Goal: Information Seeking & Learning: Learn about a topic

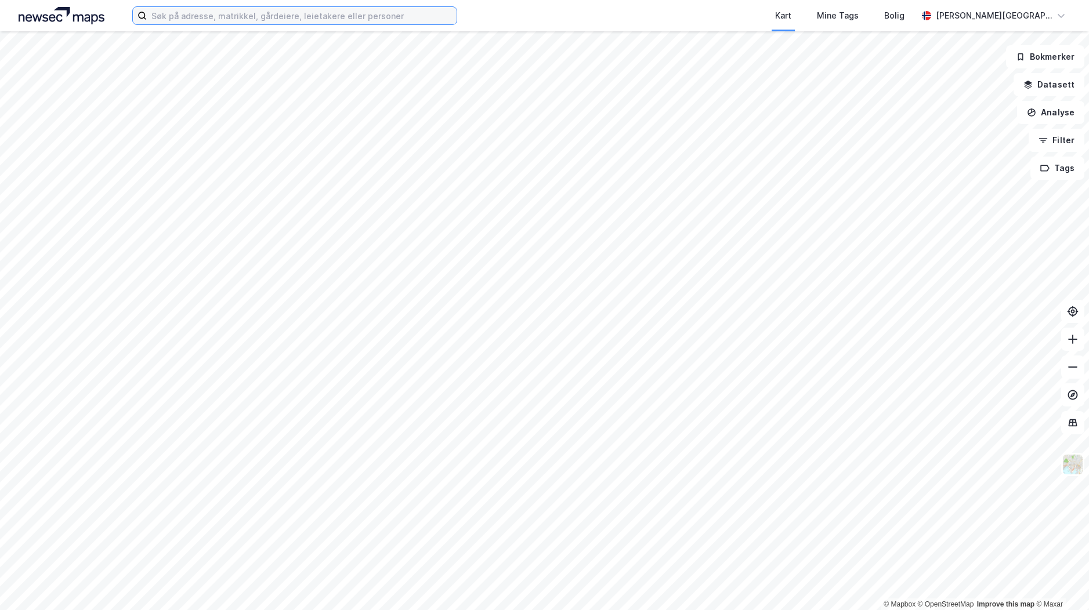
click at [262, 17] on input at bounding box center [302, 15] width 310 height 17
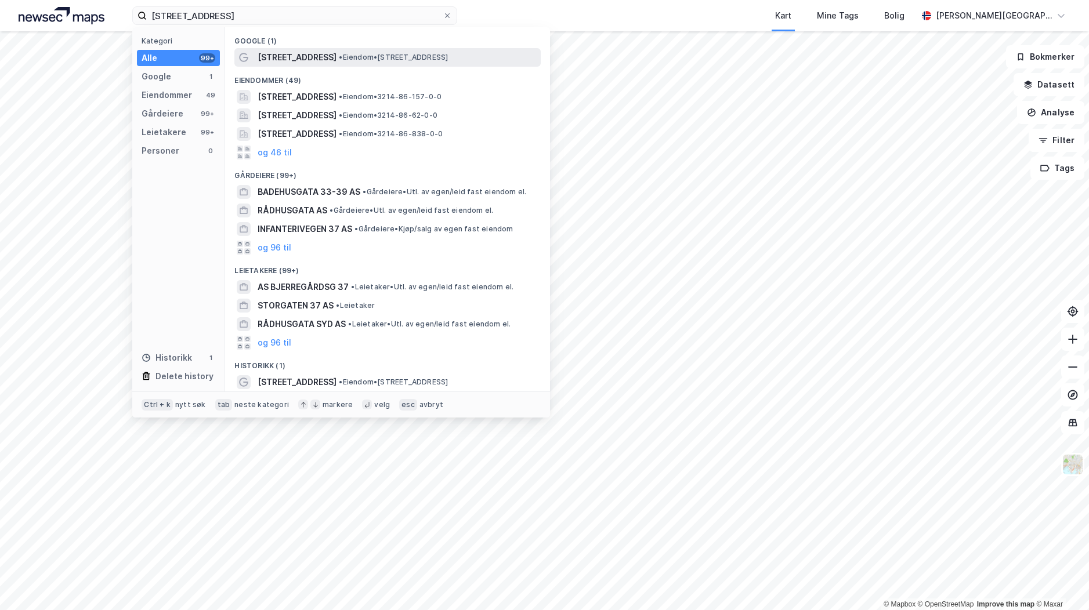
click at [299, 64] on span "[STREET_ADDRESS]" at bounding box center [297, 57] width 79 height 14
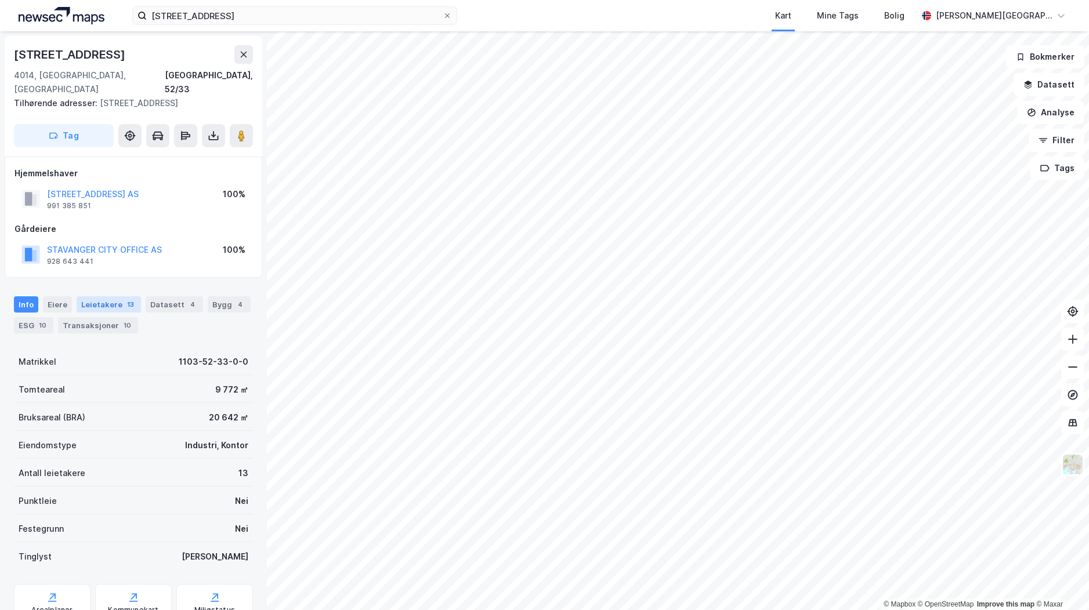
click at [101, 297] on div "Leietakere 13" at bounding box center [109, 305] width 64 height 16
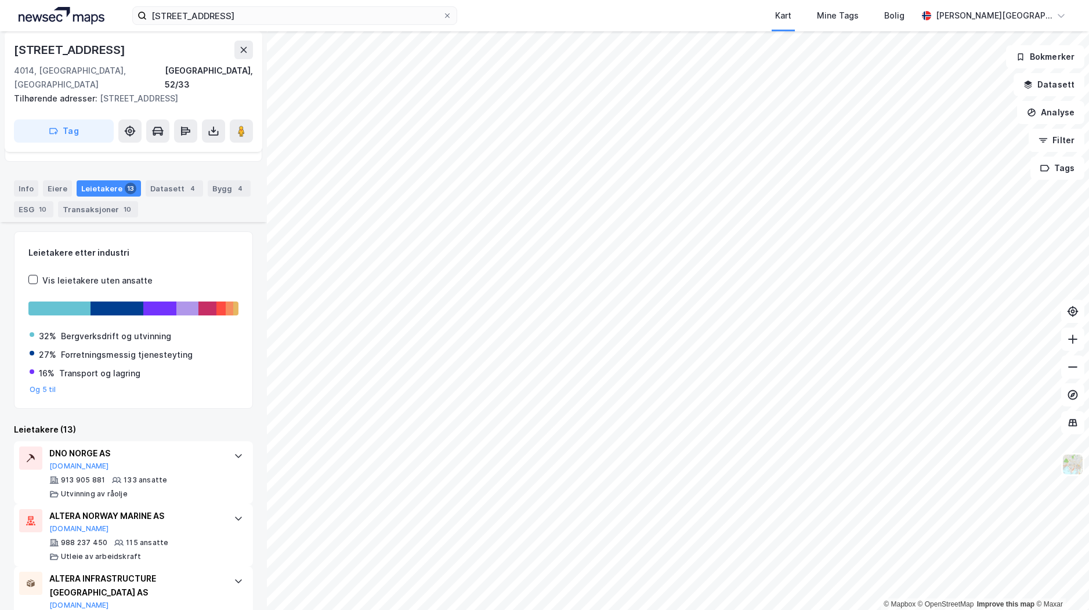
scroll to position [174, 0]
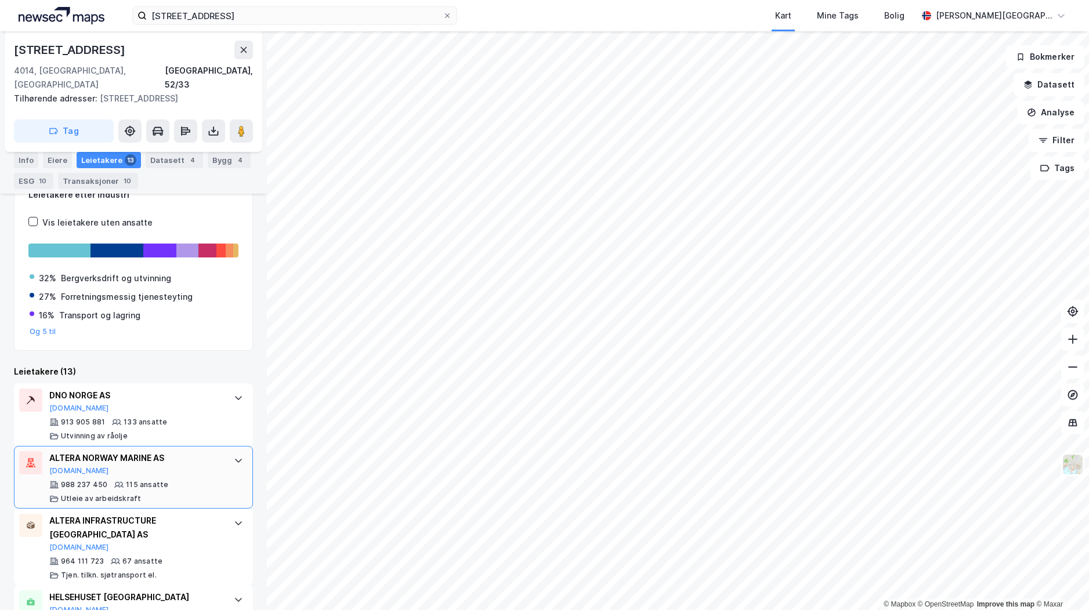
click at [150, 456] on div "ALTERA NORWAY MARINE AS [DOMAIN_NAME]" at bounding box center [135, 463] width 173 height 24
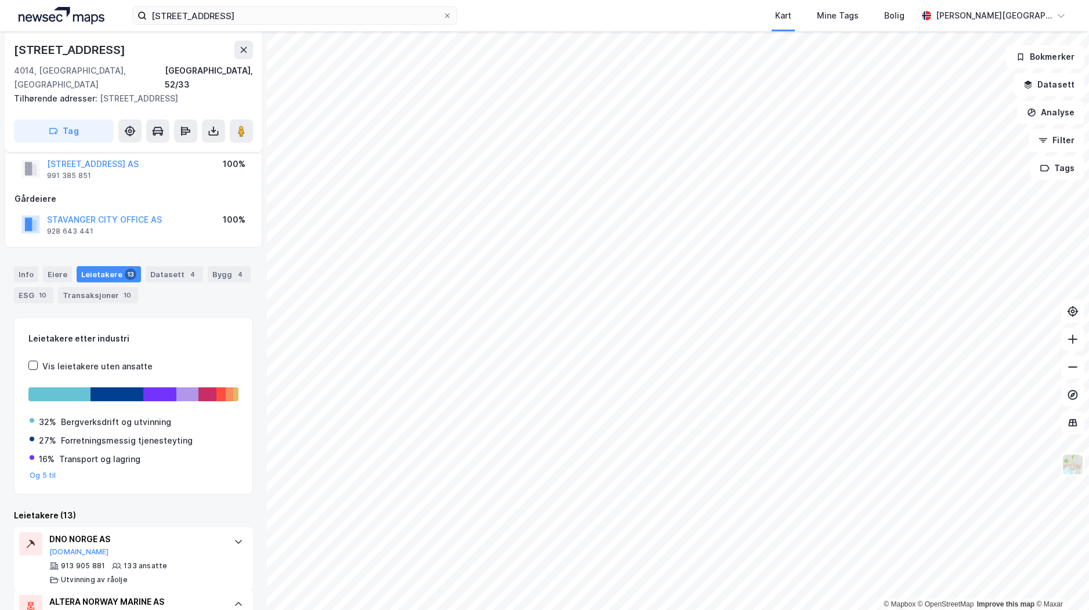
scroll to position [0, 0]
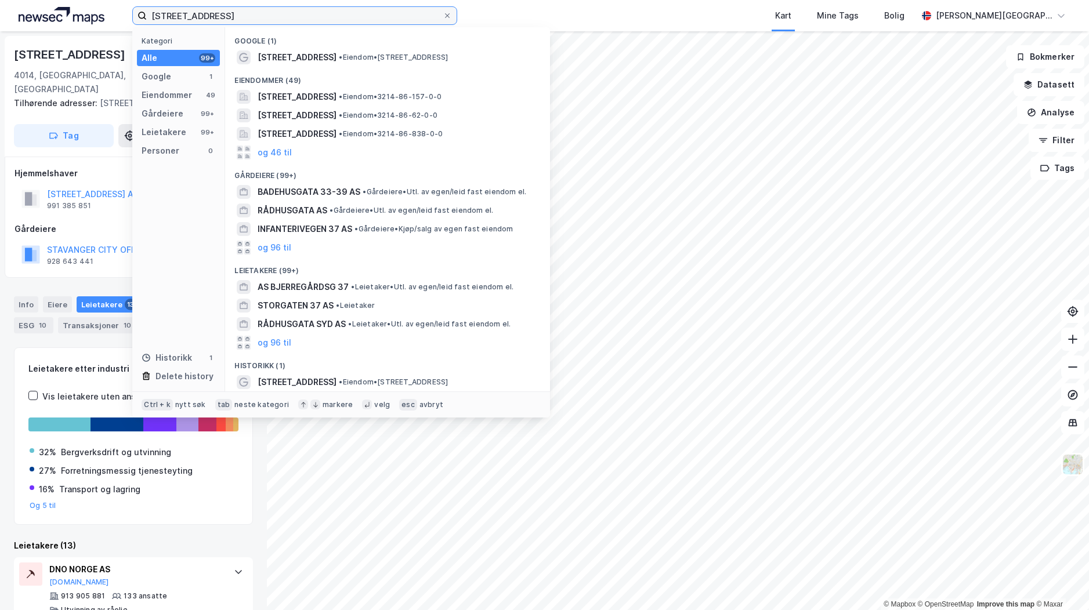
drag, startPoint x: 226, startPoint y: 14, endPoint x: 50, endPoint y: 12, distance: 175.8
click at [50, 12] on div "[STREET_ADDRESS] Kategori Alle 99+ Google 1 Eiendommer 49 Gårdeiere 99+ Leietak…" at bounding box center [544, 15] width 1089 height 31
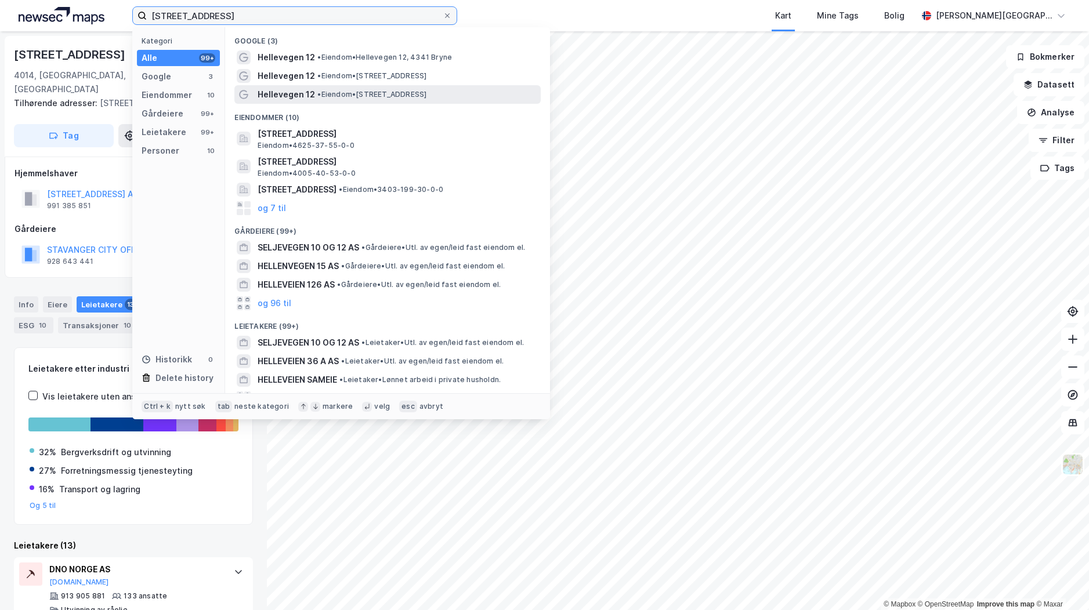
type input "[STREET_ADDRESS]"
click at [368, 93] on span "• Eiendom • [STREET_ADDRESS]" at bounding box center [371, 94] width 109 height 9
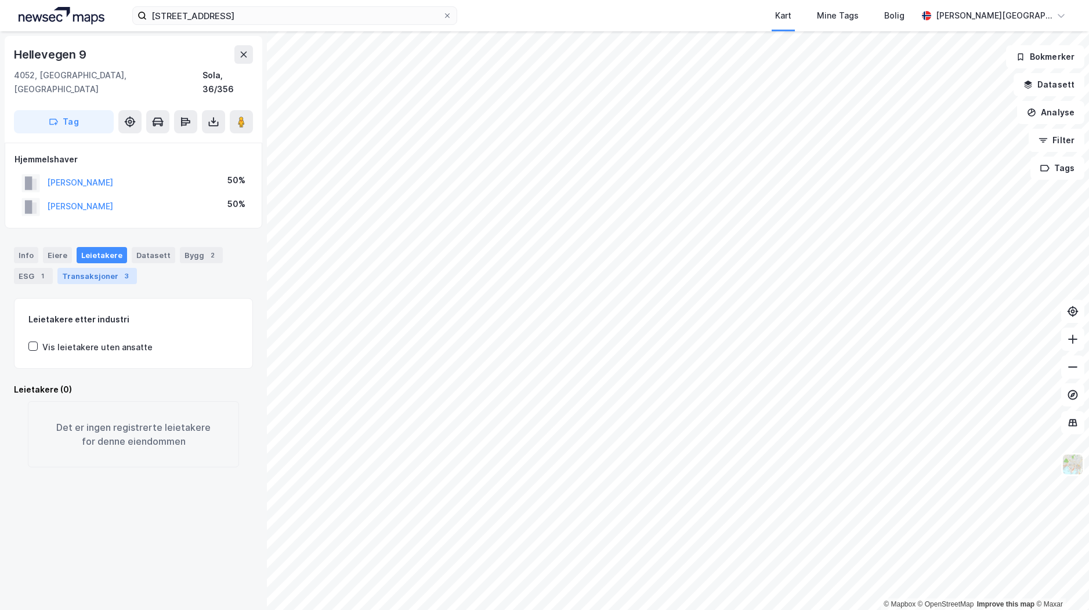
click at [93, 268] on div "Transaksjoner 3" at bounding box center [96, 276] width 79 height 16
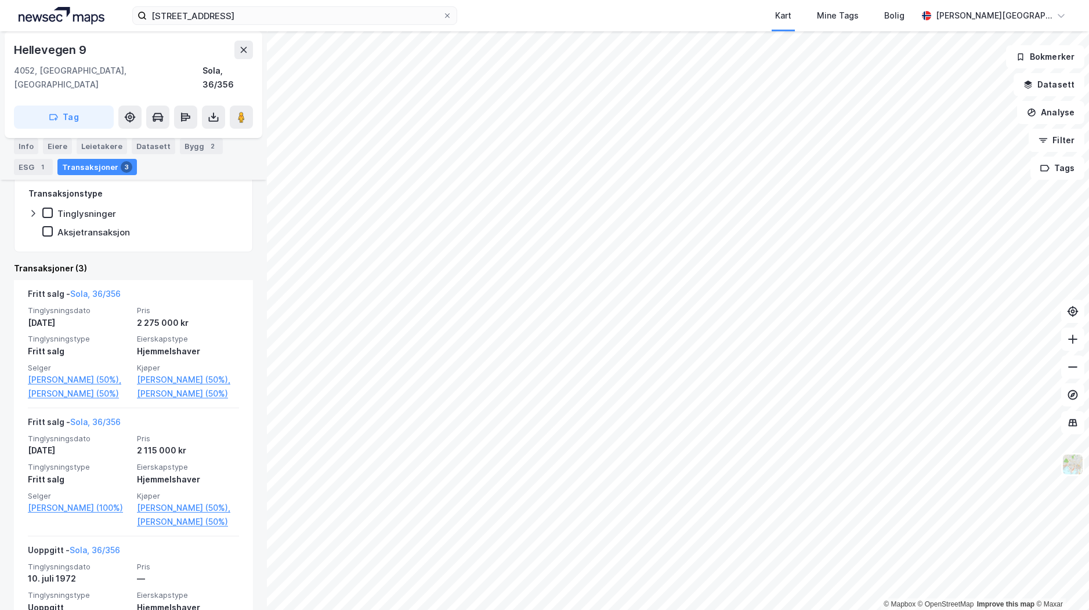
scroll to position [232, 0]
